Goal: Task Accomplishment & Management: Manage account settings

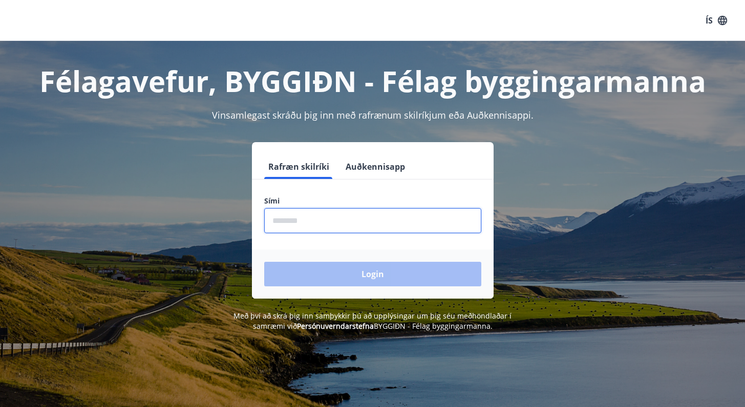
click at [359, 228] on input "phone" at bounding box center [372, 220] width 217 height 25
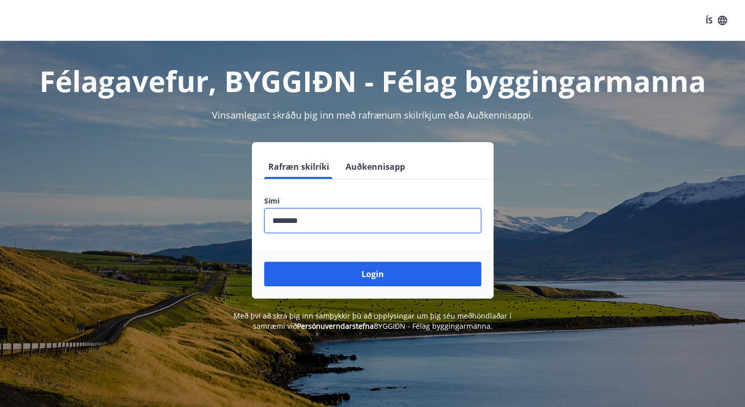
type input "********"
click at [372, 274] on button "Login" at bounding box center [372, 274] width 217 height 25
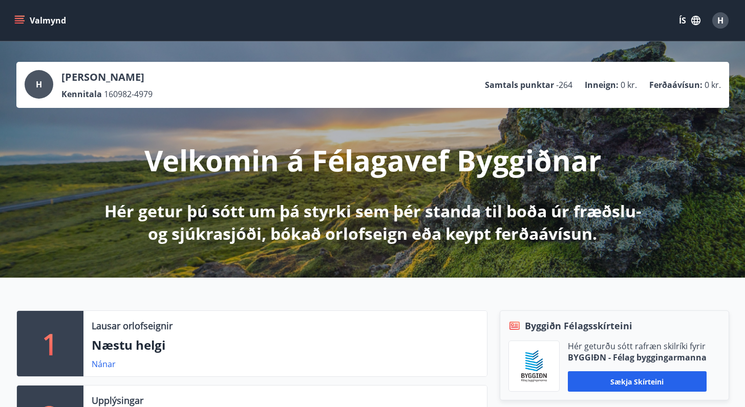
click at [21, 21] on icon "menu" at bounding box center [19, 20] width 10 height 10
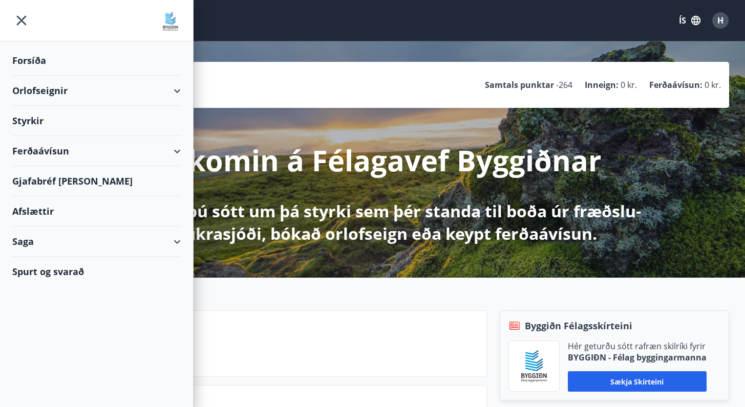
click at [126, 246] on div "Saga" at bounding box center [96, 242] width 168 height 30
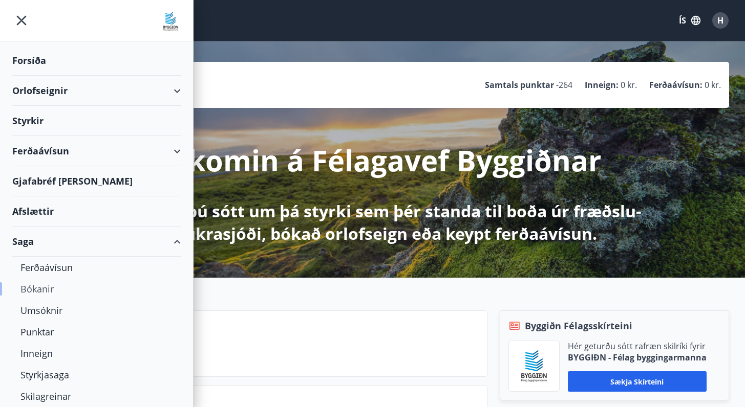
click at [103, 295] on div "Bókanir" at bounding box center [96, 288] width 152 height 21
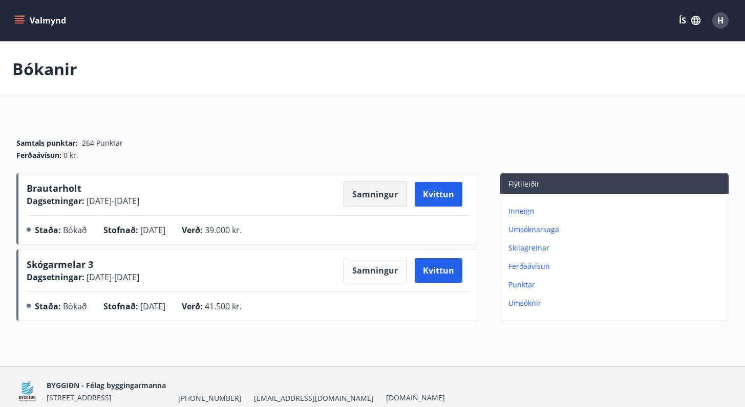
click at [378, 196] on button "Samningur" at bounding box center [374, 195] width 63 height 26
